Goal: Information Seeking & Learning: Understand process/instructions

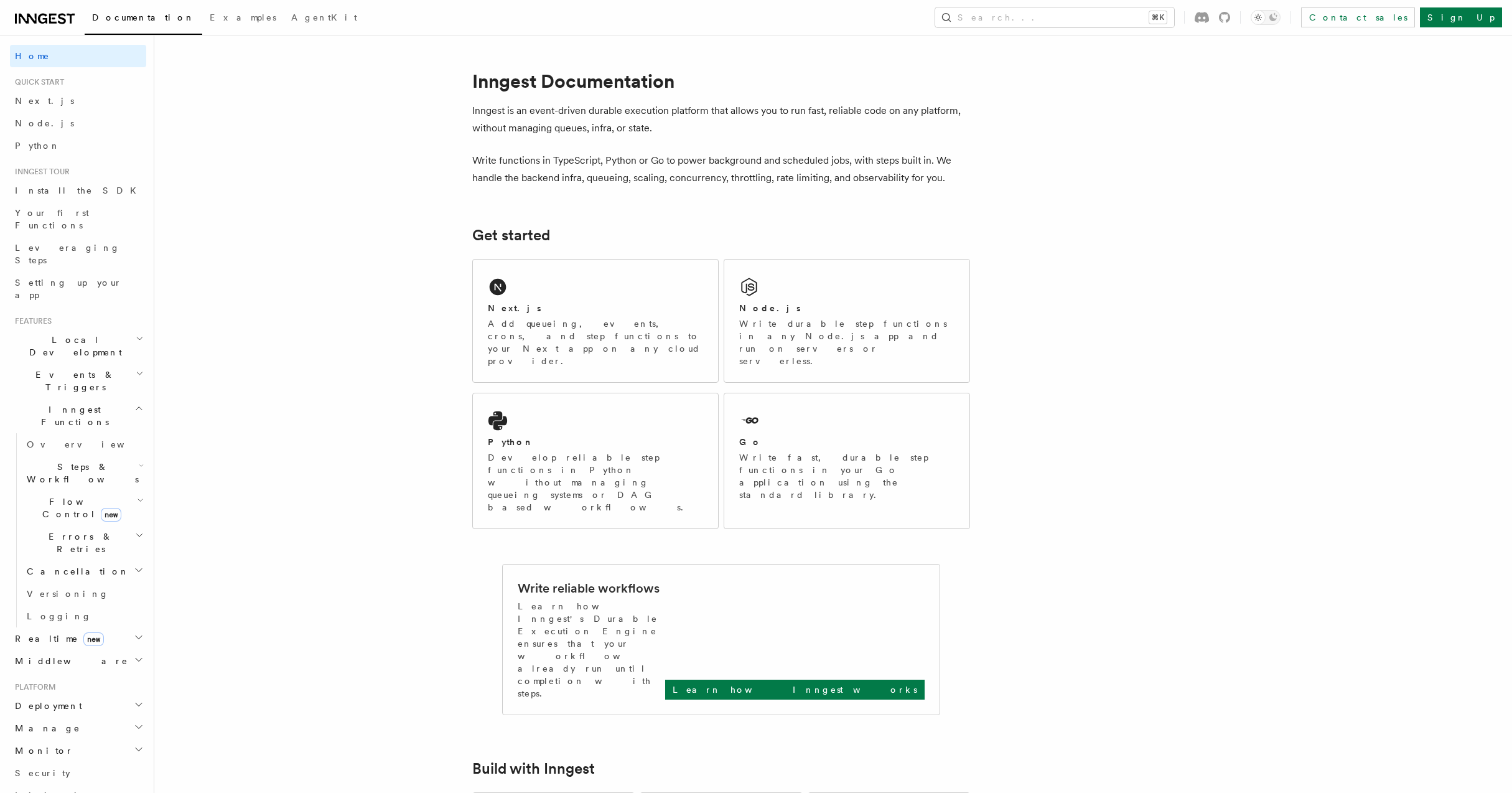
click at [50, 491] on h2 "Flow Control new" at bounding box center [84, 508] width 125 height 35
click at [76, 525] on link "Overview" at bounding box center [90, 535] width 113 height 22
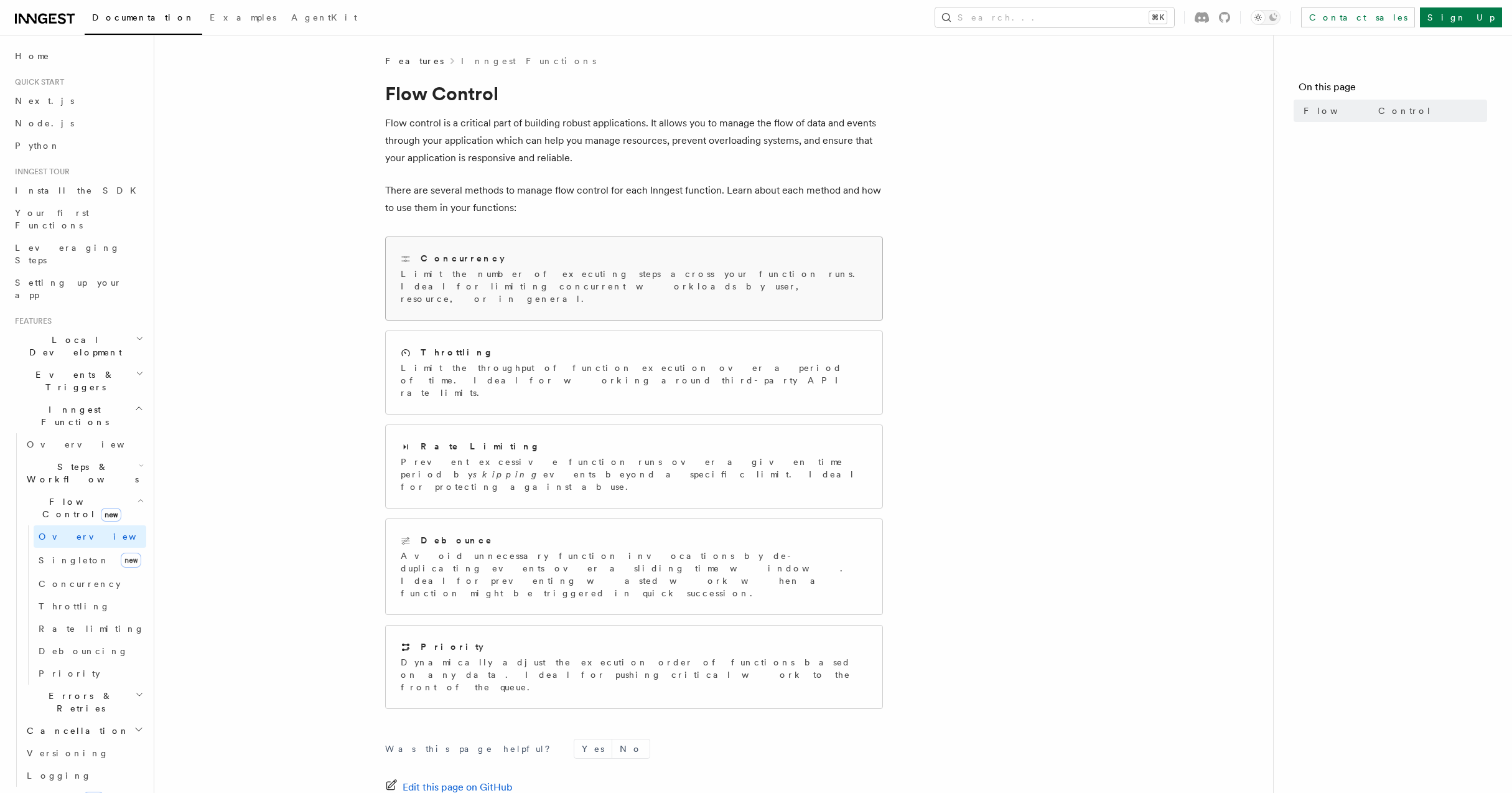
click at [583, 280] on p "Limit the number of executing steps across your function runs. Ideal for limiti…" at bounding box center [634, 286] width 467 height 37
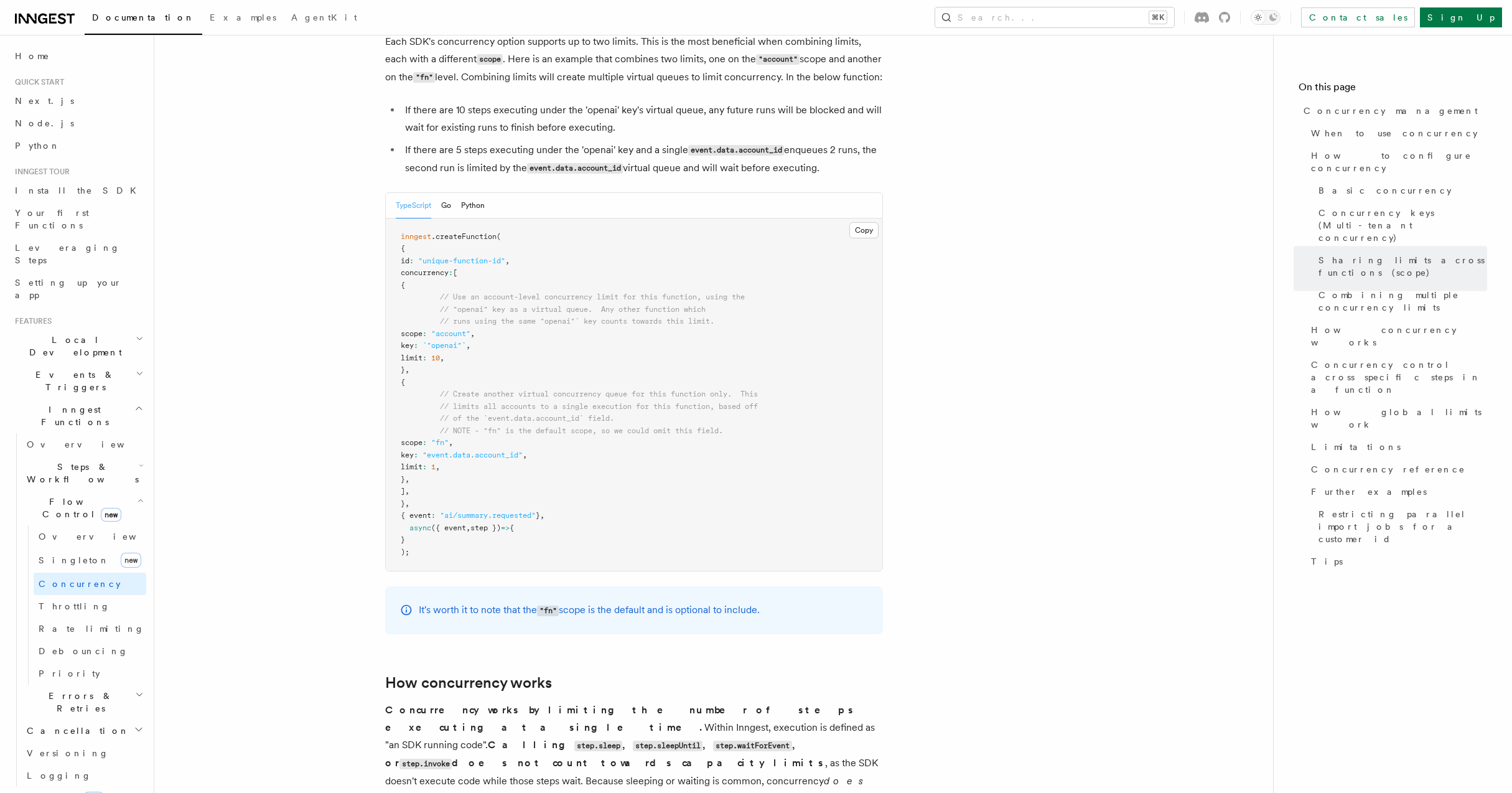
scroll to position [1985, 0]
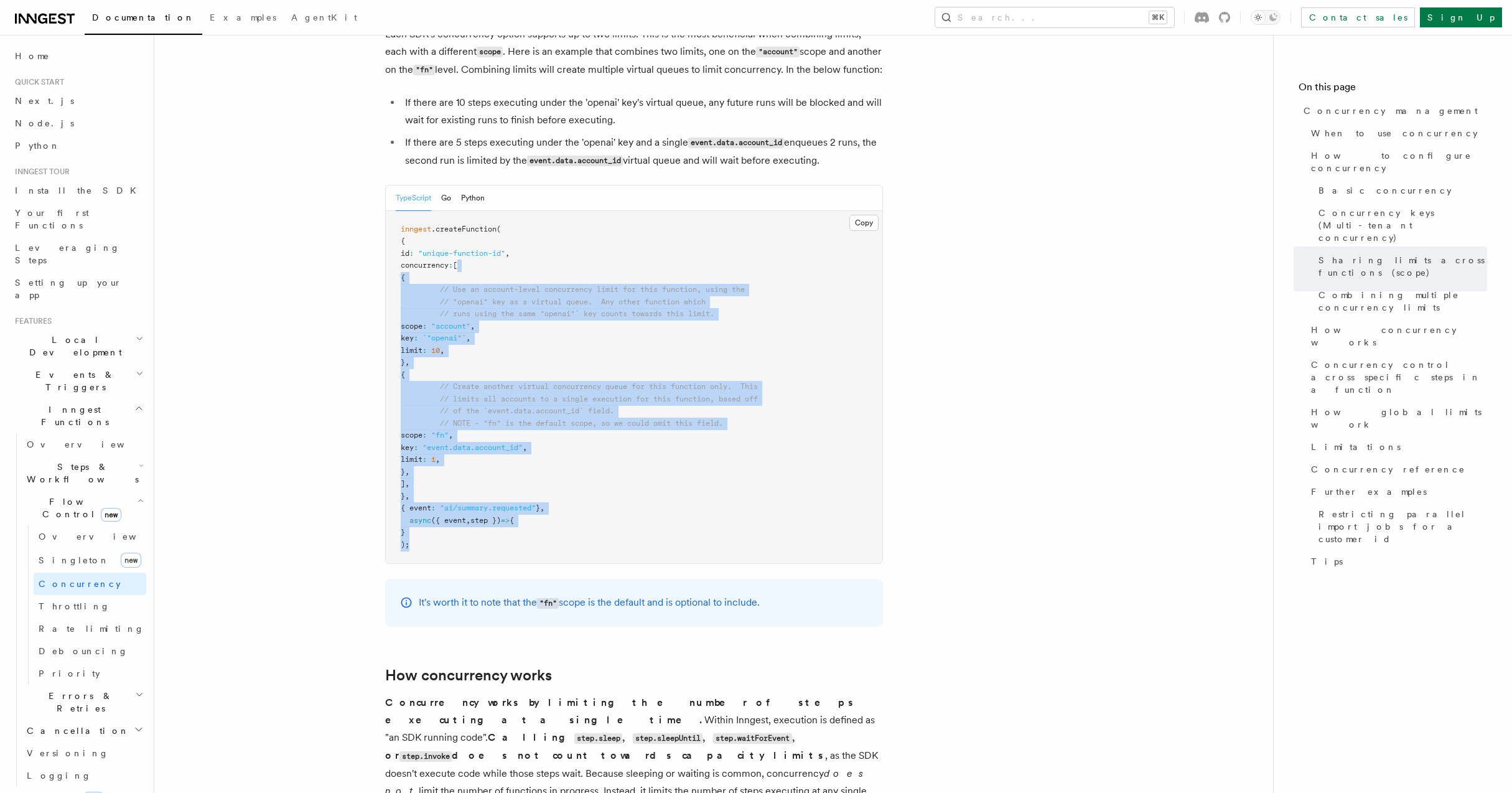
drag, startPoint x: 576, startPoint y: 498, endPoint x: 594, endPoint y: 215, distance: 283.6
click at [594, 215] on pre "inngest .createFunction ( { id : "unique-function-id" , concurrency : [ { // Us…" at bounding box center [634, 387] width 497 height 353
drag, startPoint x: 672, startPoint y: 513, endPoint x: 686, endPoint y: 245, distance: 268.4
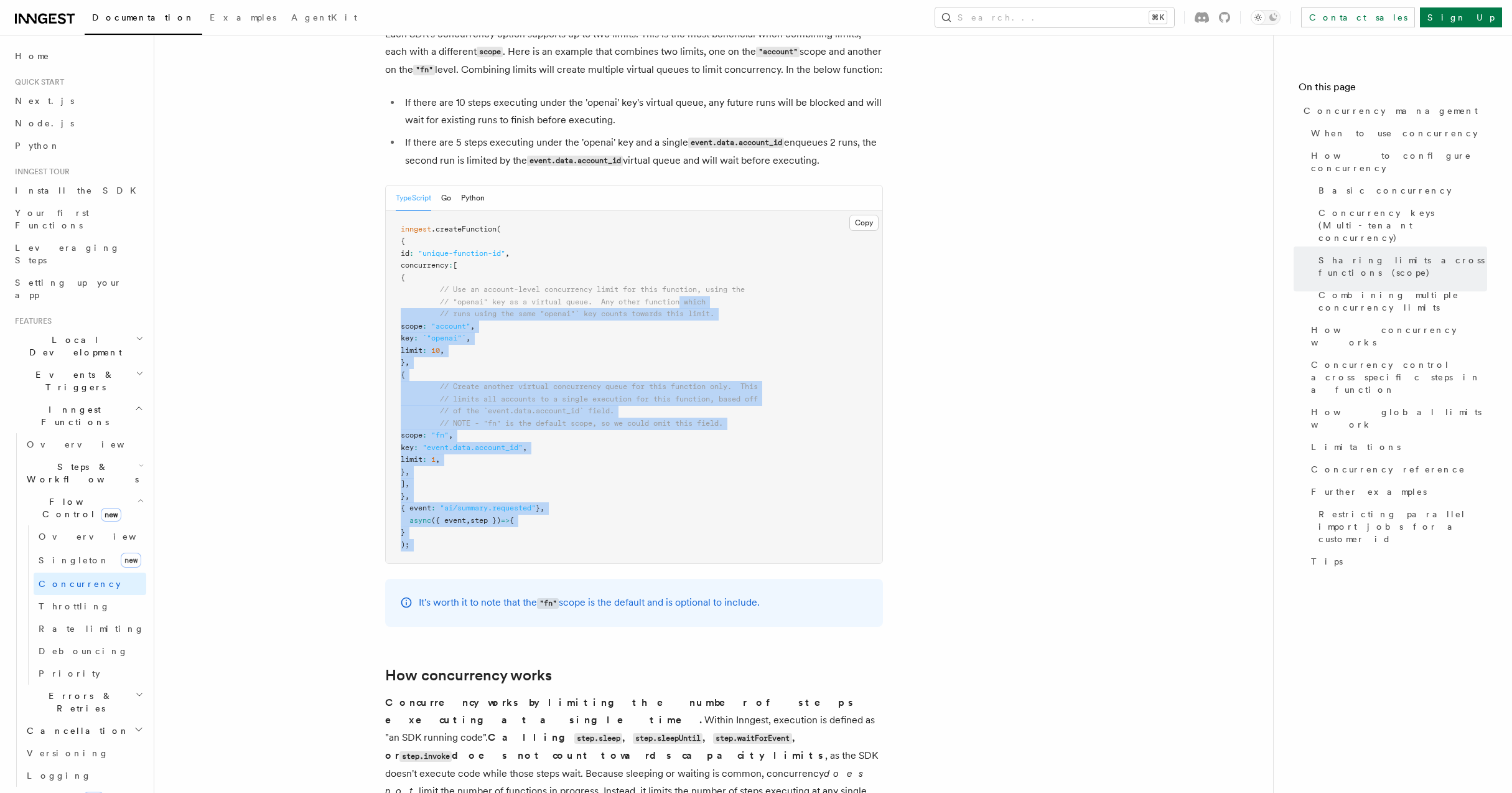
click at [686, 297] on span "// "openai" key as a virtual queue. Any other function which" at bounding box center [572, 302] width 265 height 9
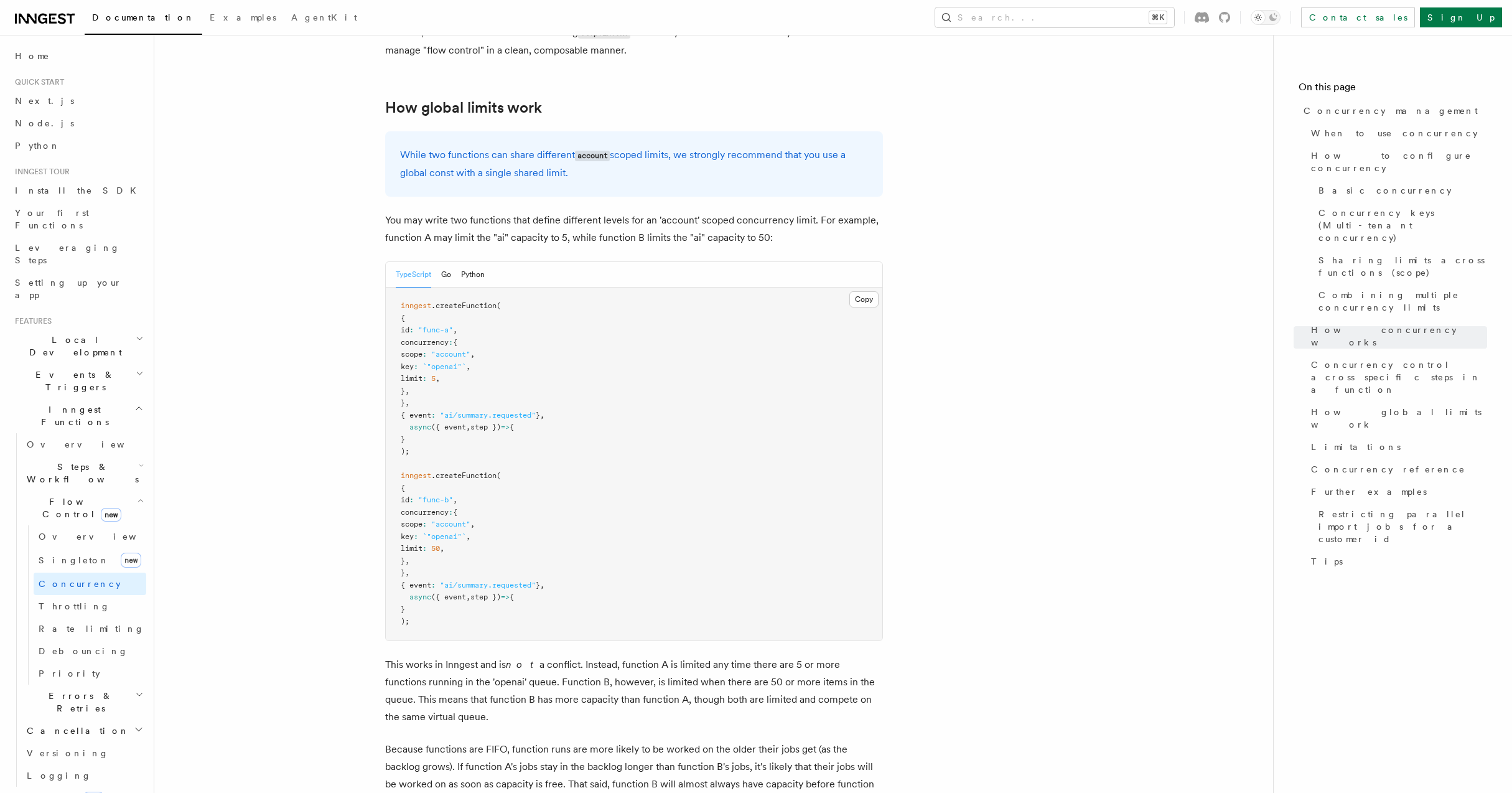
scroll to position [3222, 0]
drag, startPoint x: 570, startPoint y: 203, endPoint x: 606, endPoint y: 533, distance: 332.0
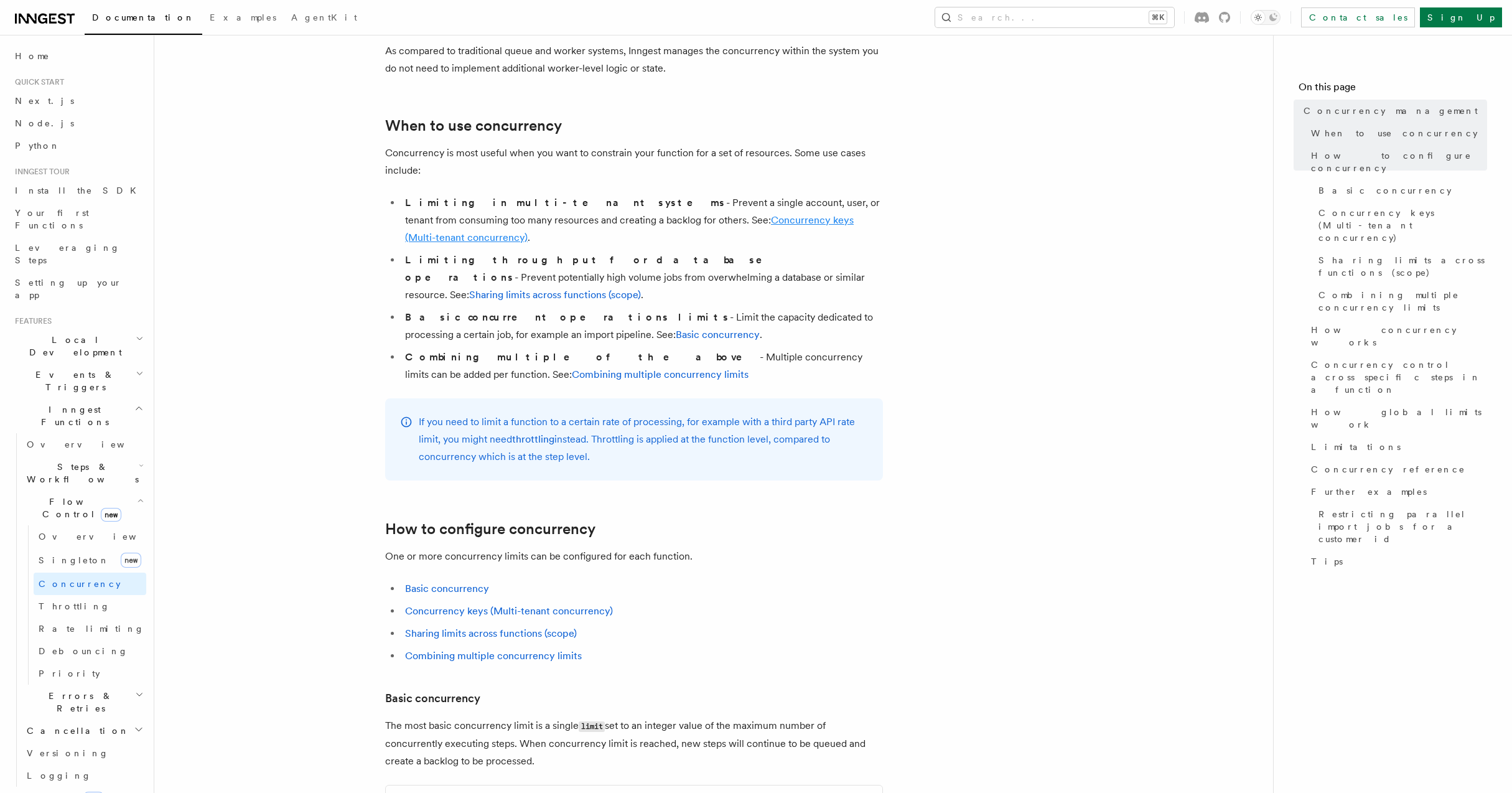
scroll to position [210, 0]
click at [63, 601] on span "Throttling" at bounding box center [74, 606] width 71 height 10
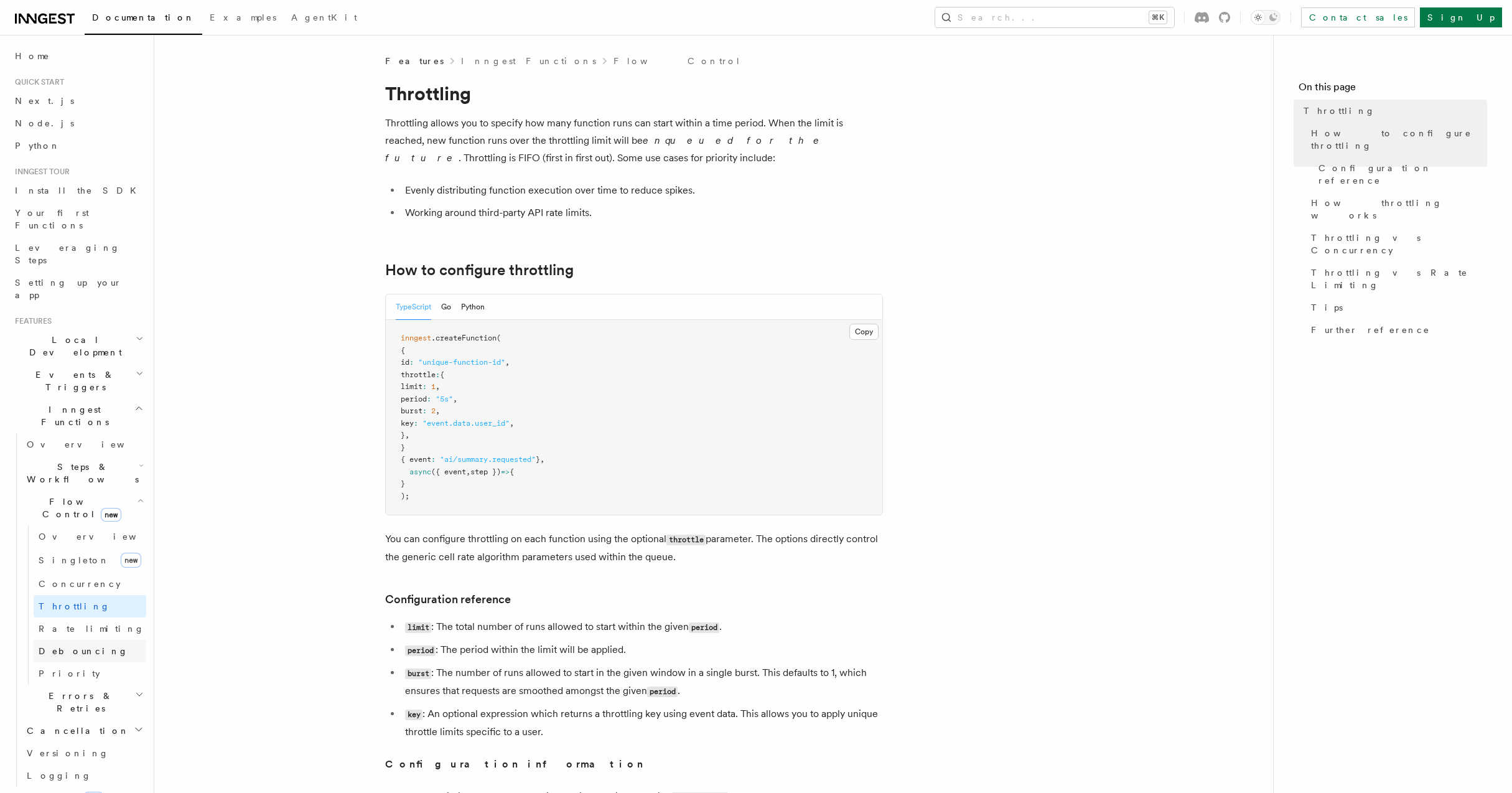
click at [69, 646] on span "Debouncing" at bounding box center [84, 651] width 90 height 10
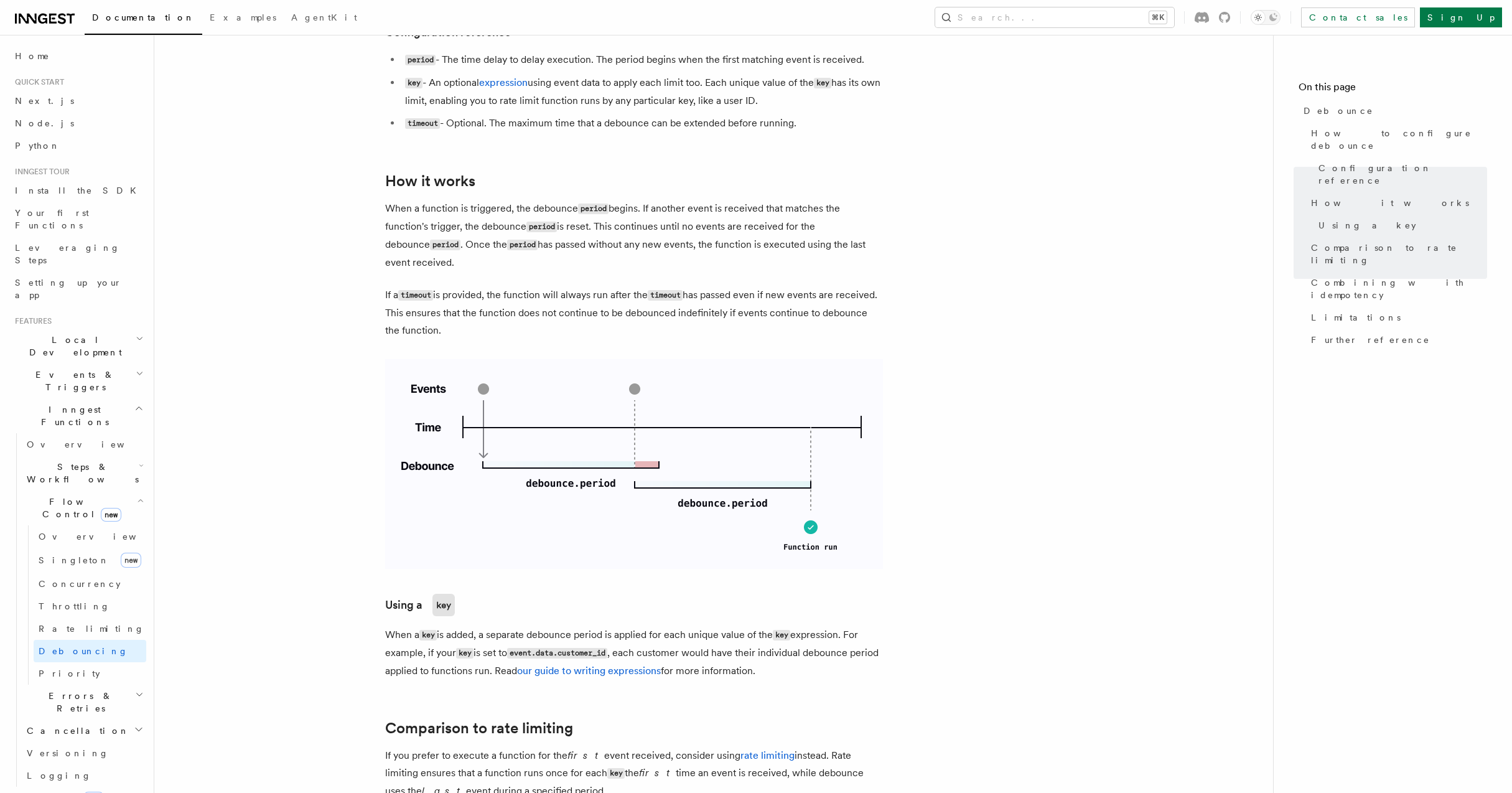
scroll to position [570, 0]
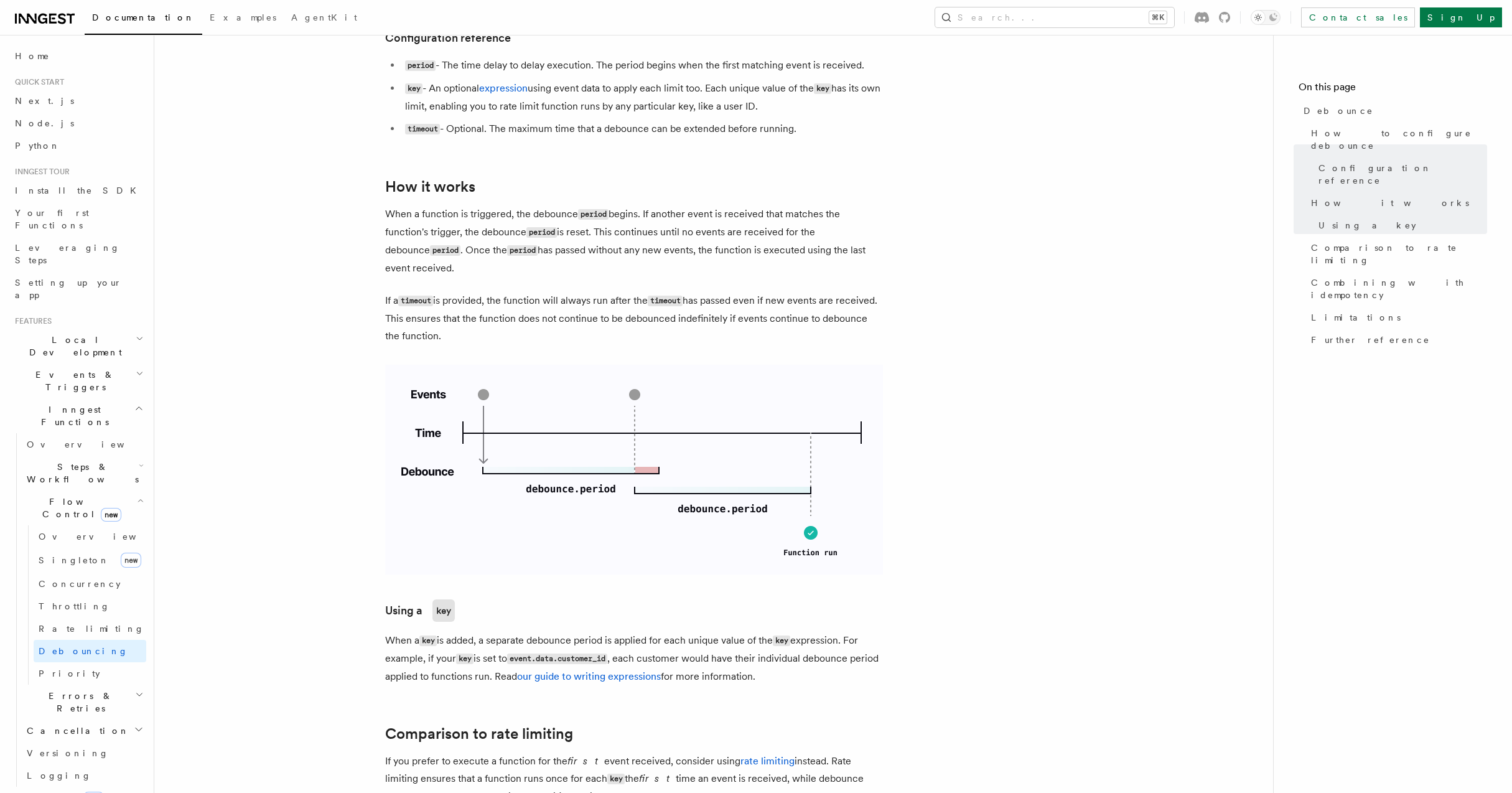
click at [960, 515] on article "Features Inngest Functions Flow Control Debounce Debounce delays function execu…" at bounding box center [713, 437] width 1079 height 1905
click at [587, 535] on img at bounding box center [634, 469] width 498 height 210
click at [919, 499] on article "Features Inngest Functions Flow Control Debounce Debounce delays function execu…" at bounding box center [713, 437] width 1079 height 1905
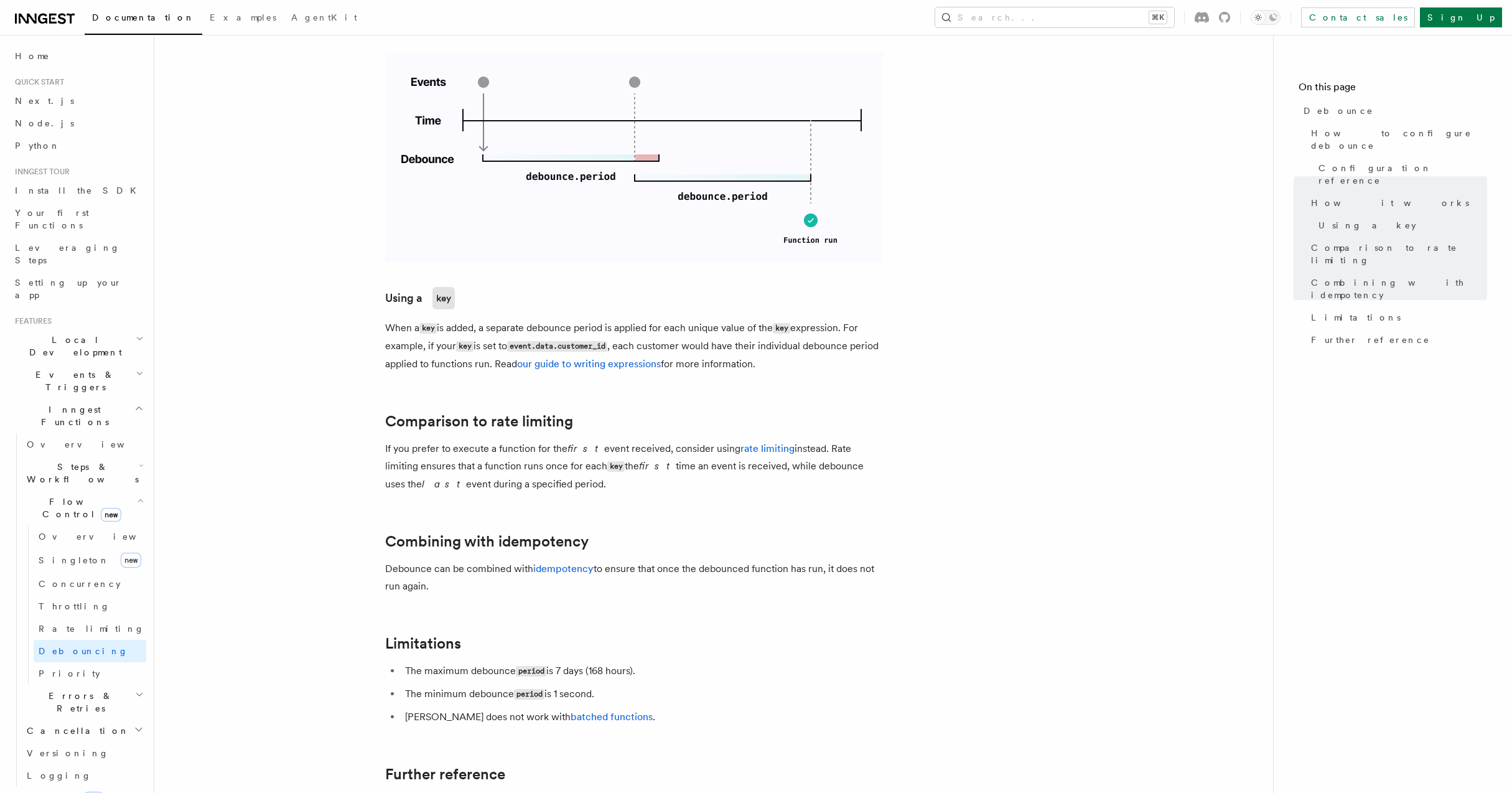
scroll to position [766, 0]
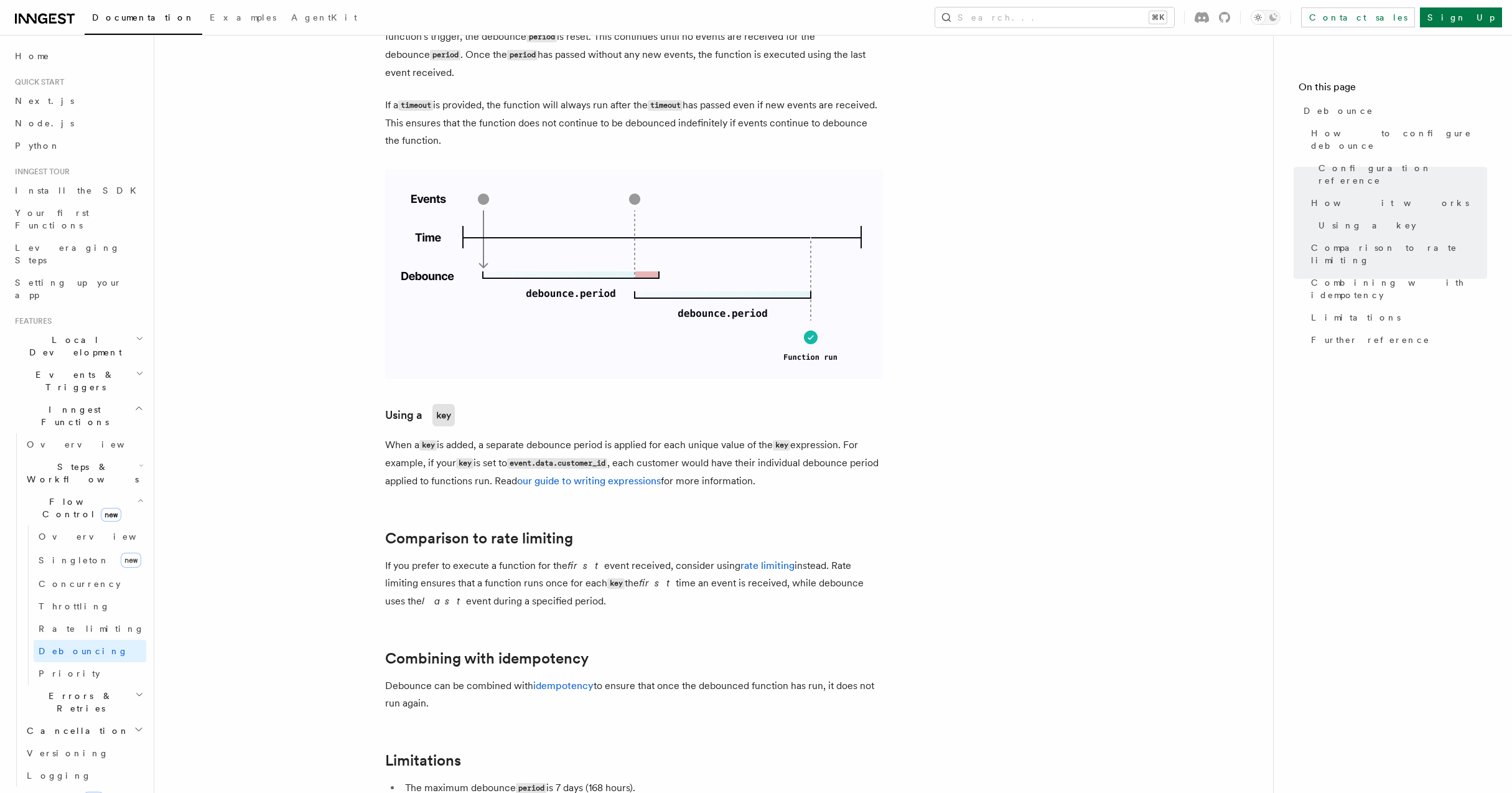
click at [919, 499] on article "Features Inngest Functions Flow Control Debounce Debounce delays function execu…" at bounding box center [713, 242] width 1079 height 1905
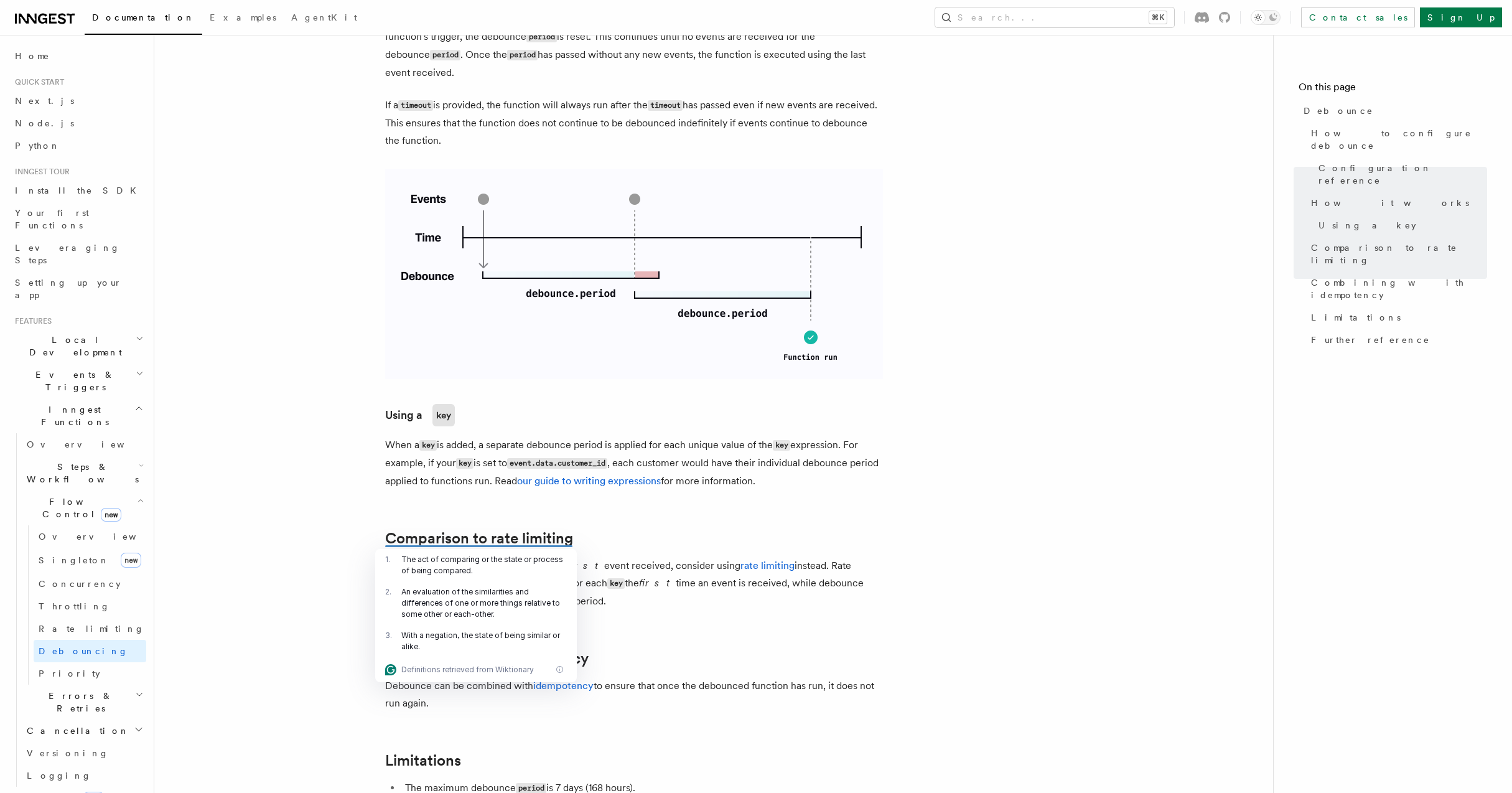
click at [901, 495] on article "Features Inngest Functions Flow Control Debounce Debounce delays function execu…" at bounding box center [713, 242] width 1079 height 1905
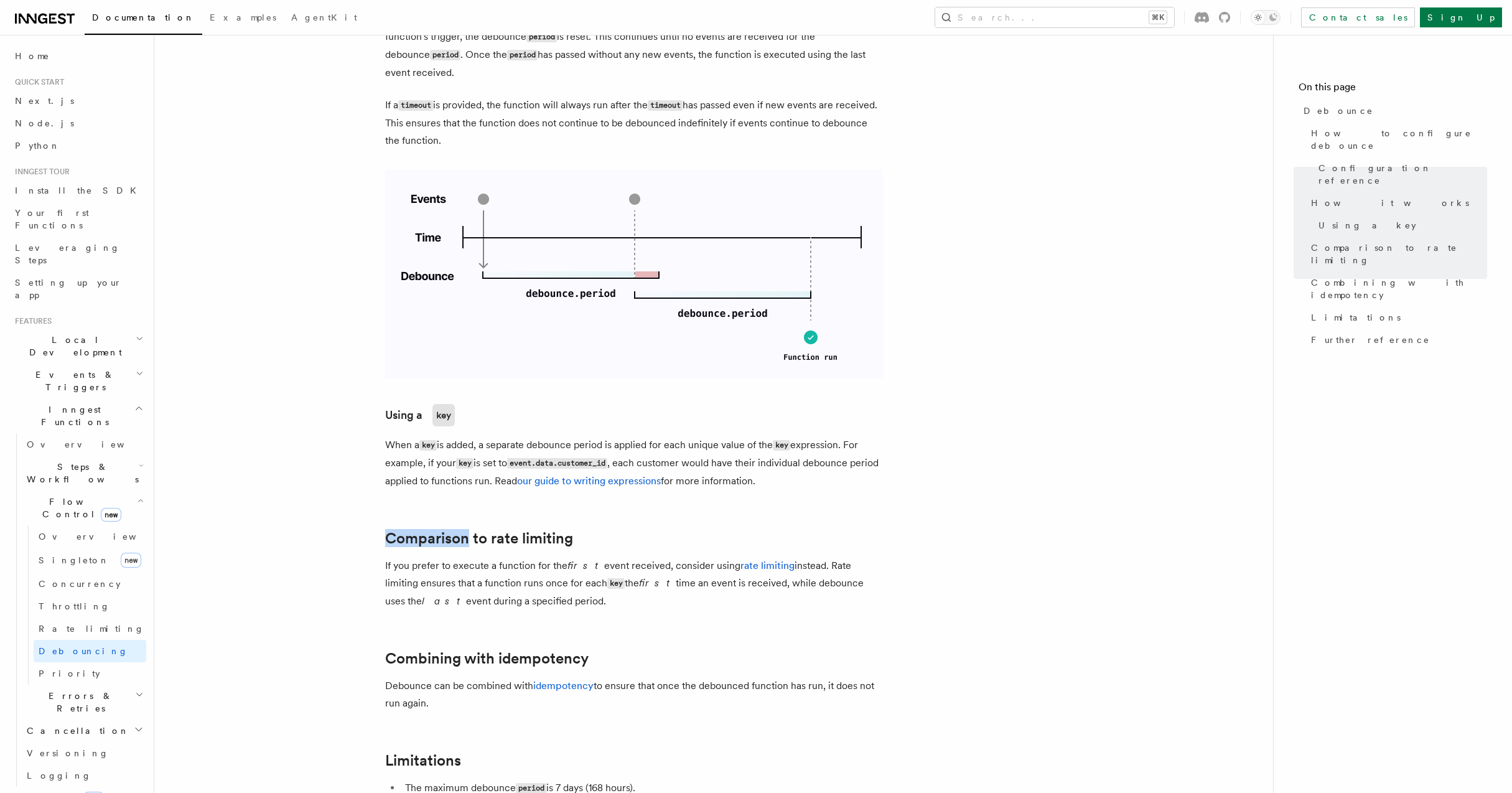
click at [901, 495] on article "Features Inngest Functions Flow Control Debounce Debounce delays function execu…" at bounding box center [713, 242] width 1079 height 1905
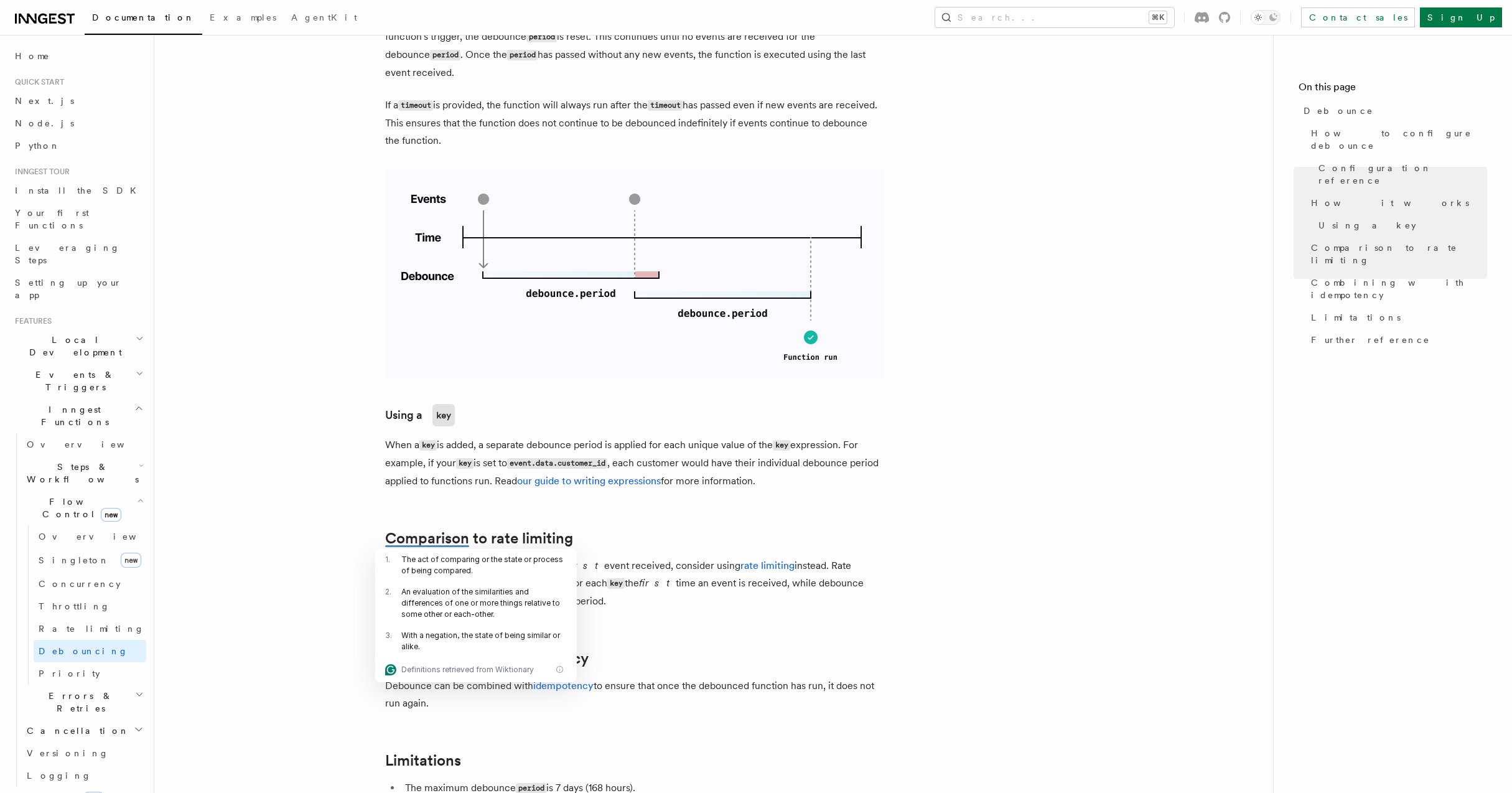
click at [502, 418] on h3 "Using a key" at bounding box center [634, 414] width 498 height 22
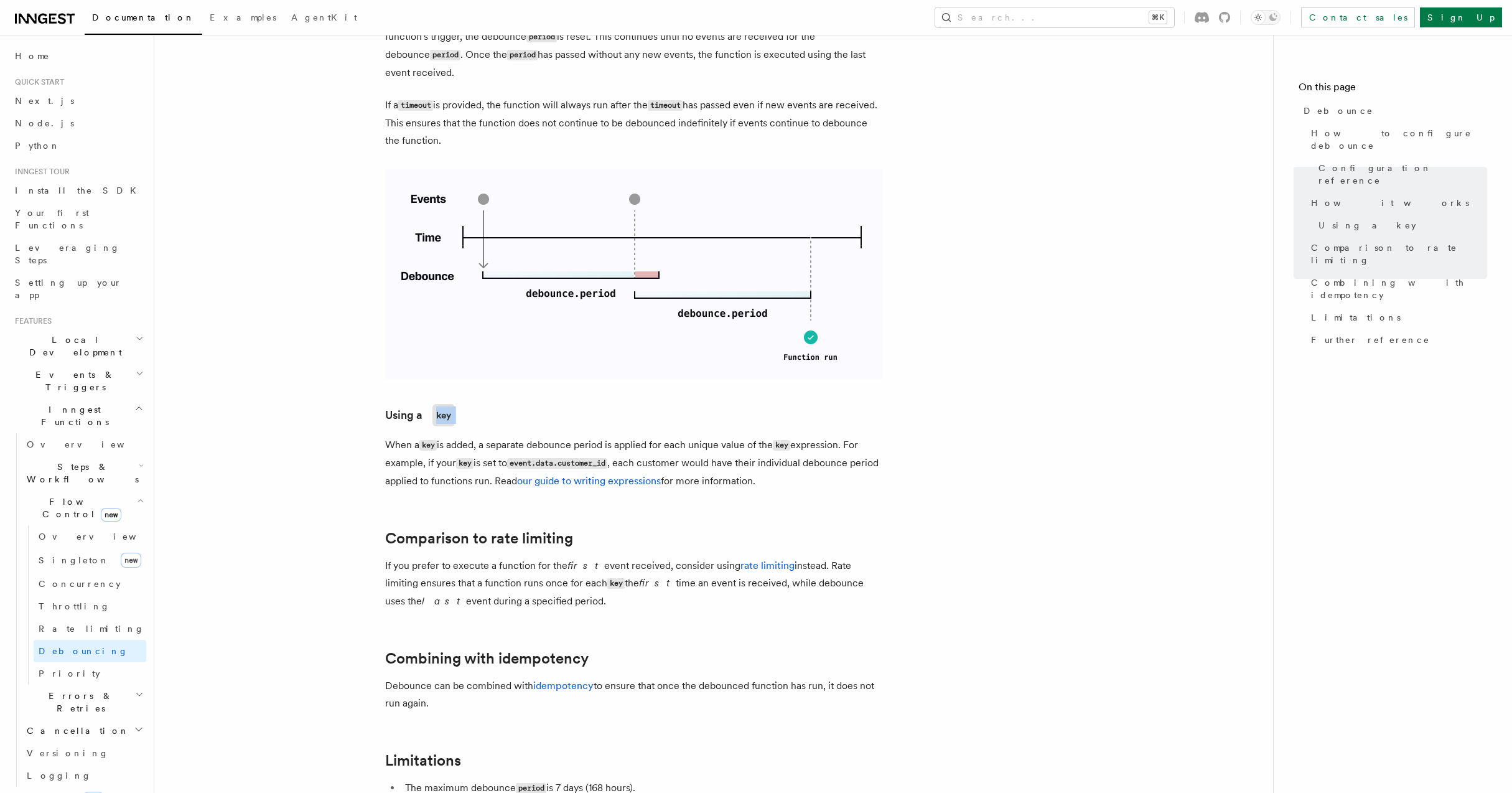
click at [502, 418] on h3 "Using a key" at bounding box center [634, 414] width 498 height 22
click at [434, 447] on code "key" at bounding box center [428, 445] width 18 height 11
click at [499, 426] on article "Features Inngest Functions Flow Control Debounce Debounce delays function execu…" at bounding box center [713, 242] width 1079 height 1905
drag, startPoint x: 500, startPoint y: 425, endPoint x: 433, endPoint y: 422, distance: 67.1
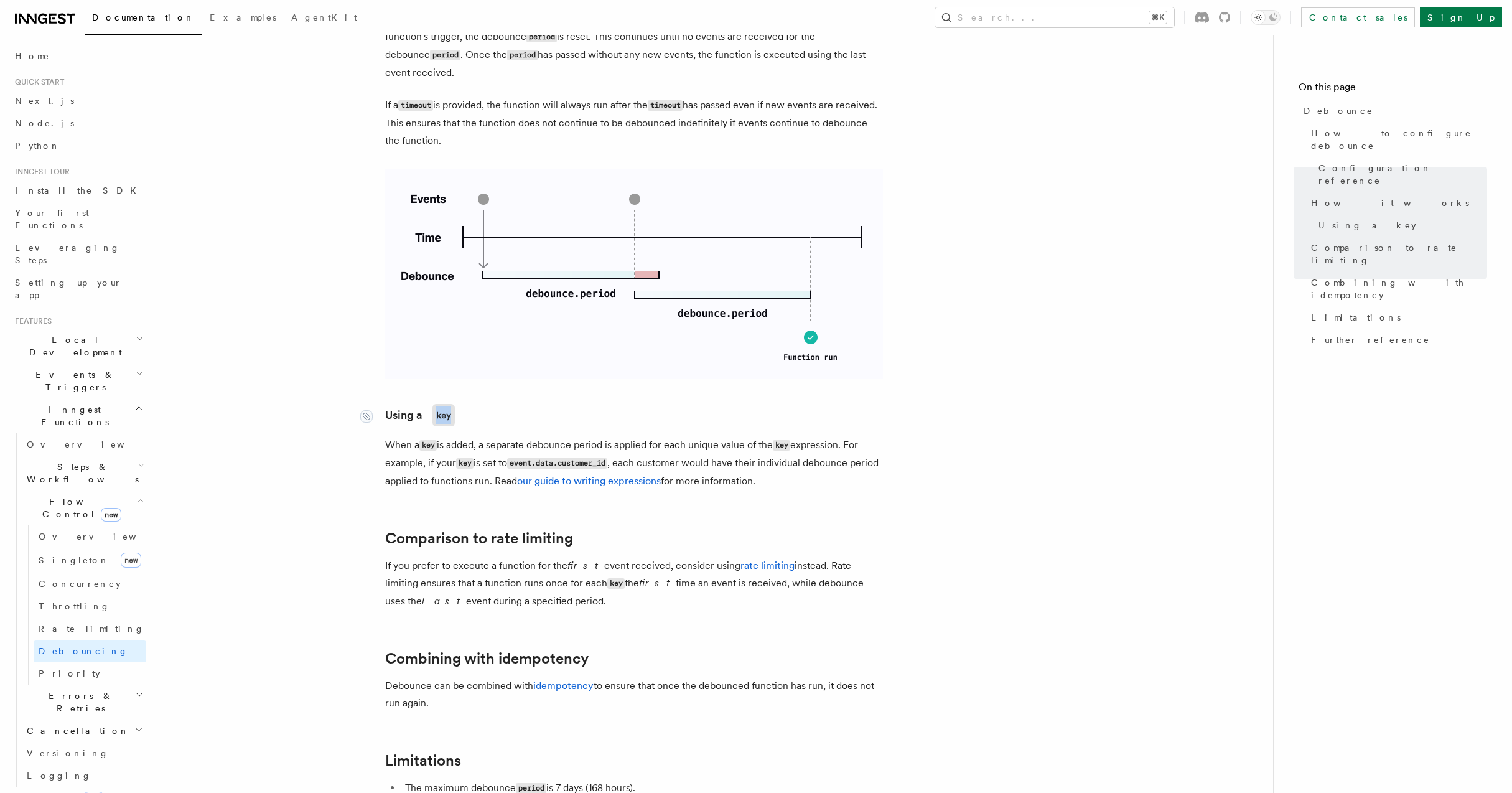
click at [433, 422] on h3 "Using a key" at bounding box center [634, 414] width 498 height 22
